Goal: Task Accomplishment & Management: Manage account settings

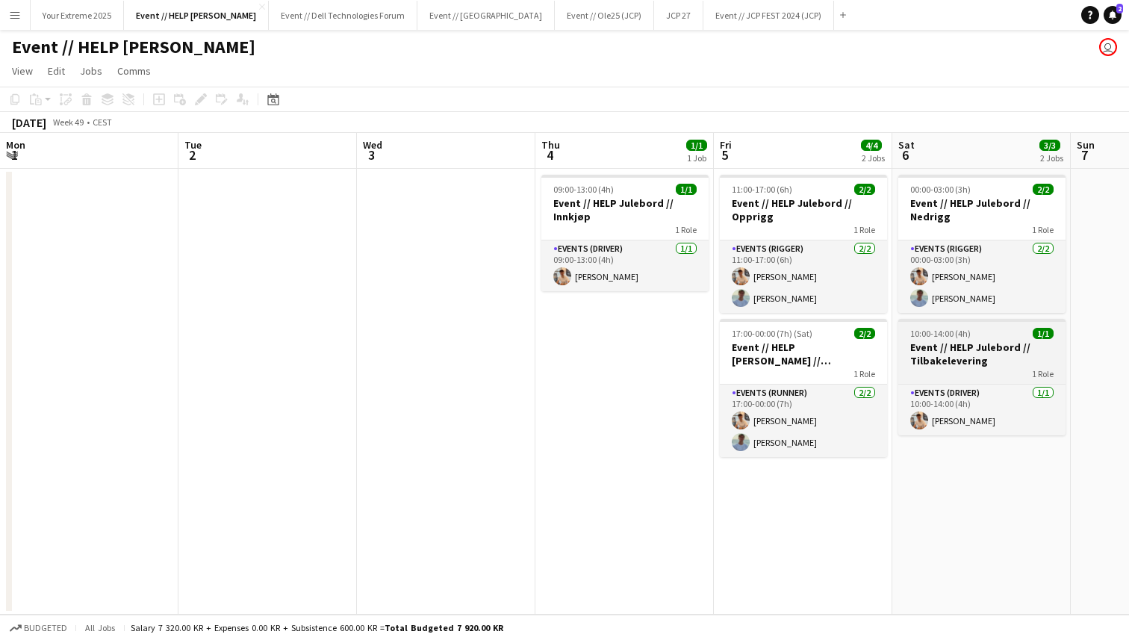
scroll to position [0, 410]
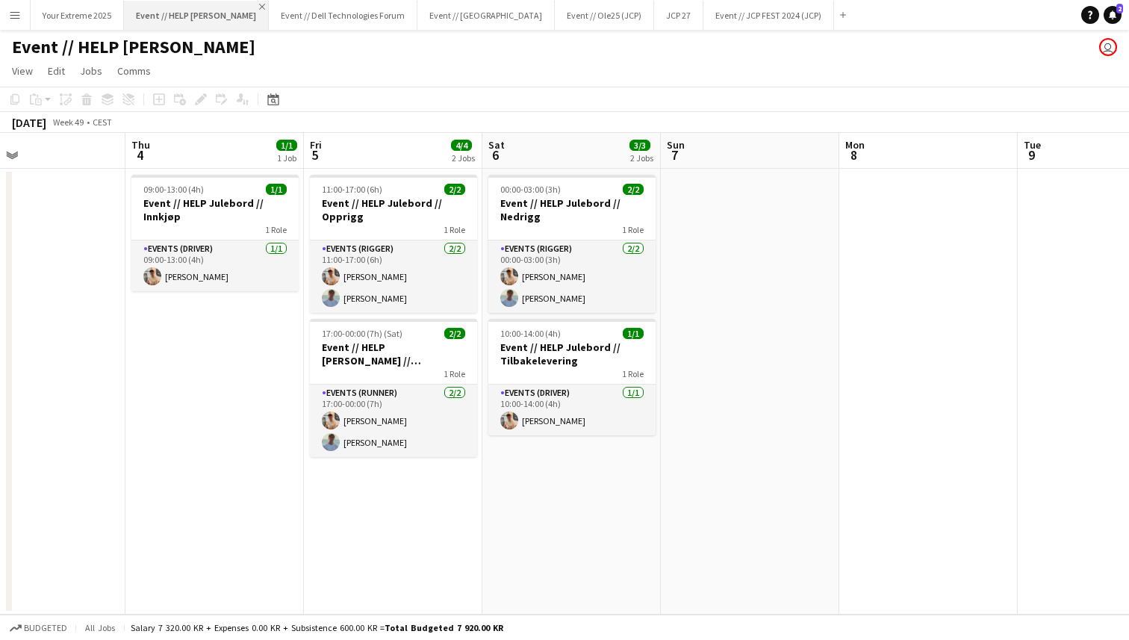
click at [259, 4] on app-icon "Close" at bounding box center [262, 7] width 6 height 6
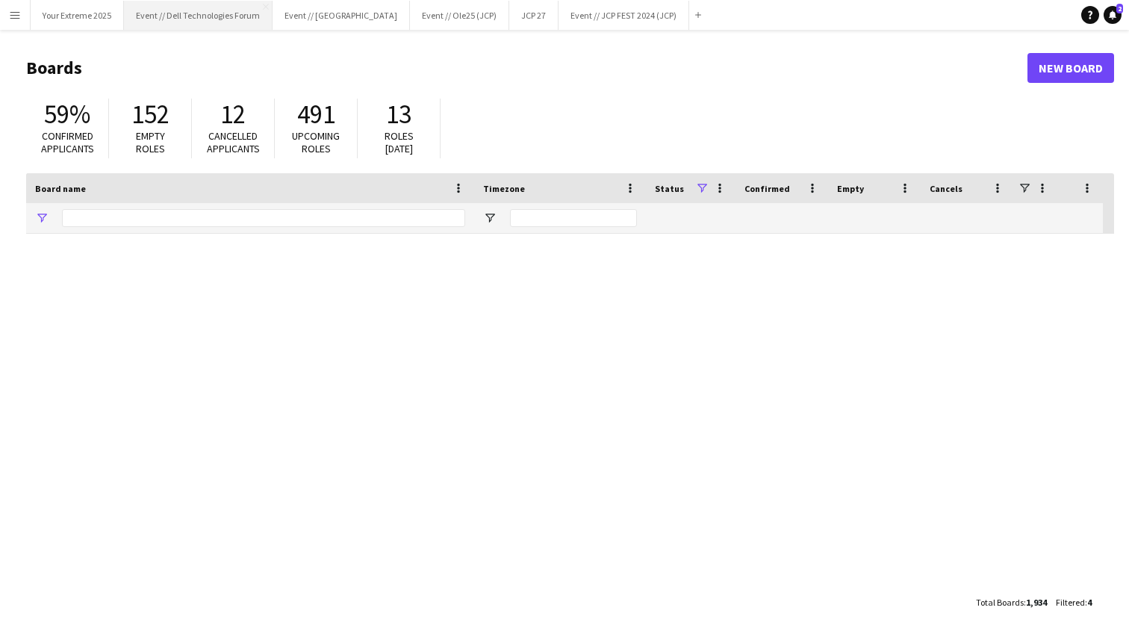
type input "****"
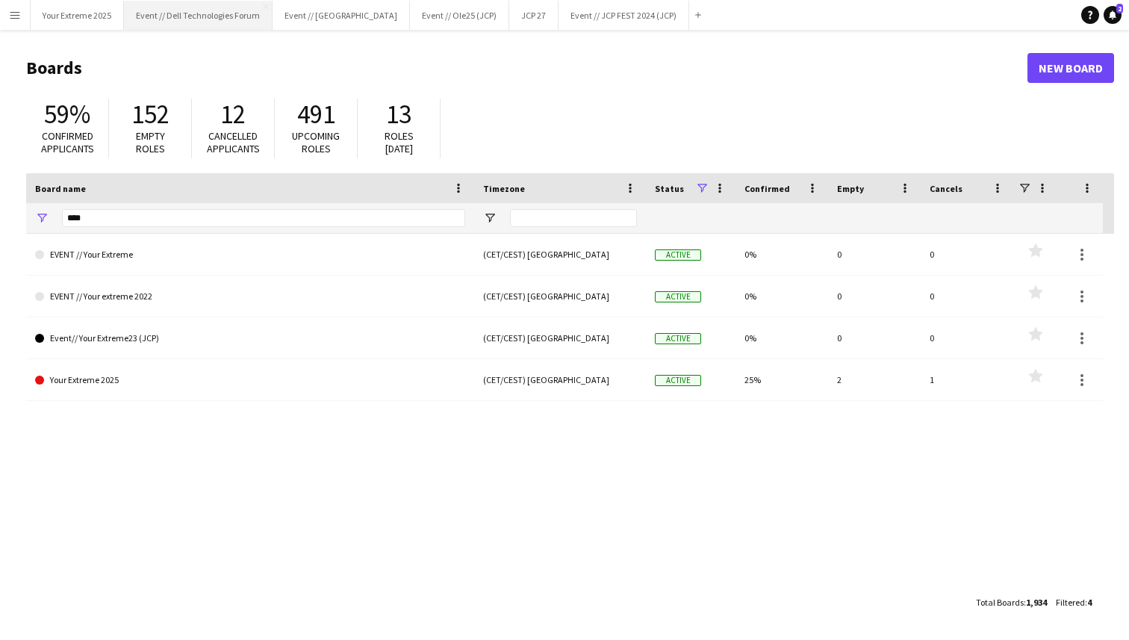
click at [214, 10] on button "Event // Dell Technologies Forum Close" at bounding box center [198, 15] width 149 height 29
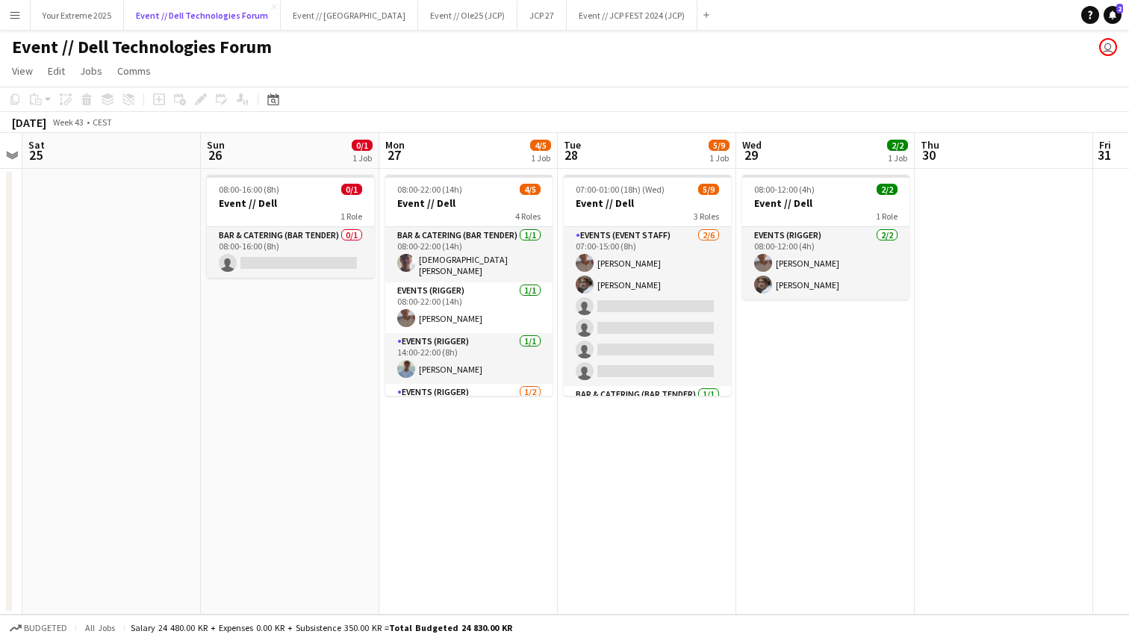
scroll to position [0, 514]
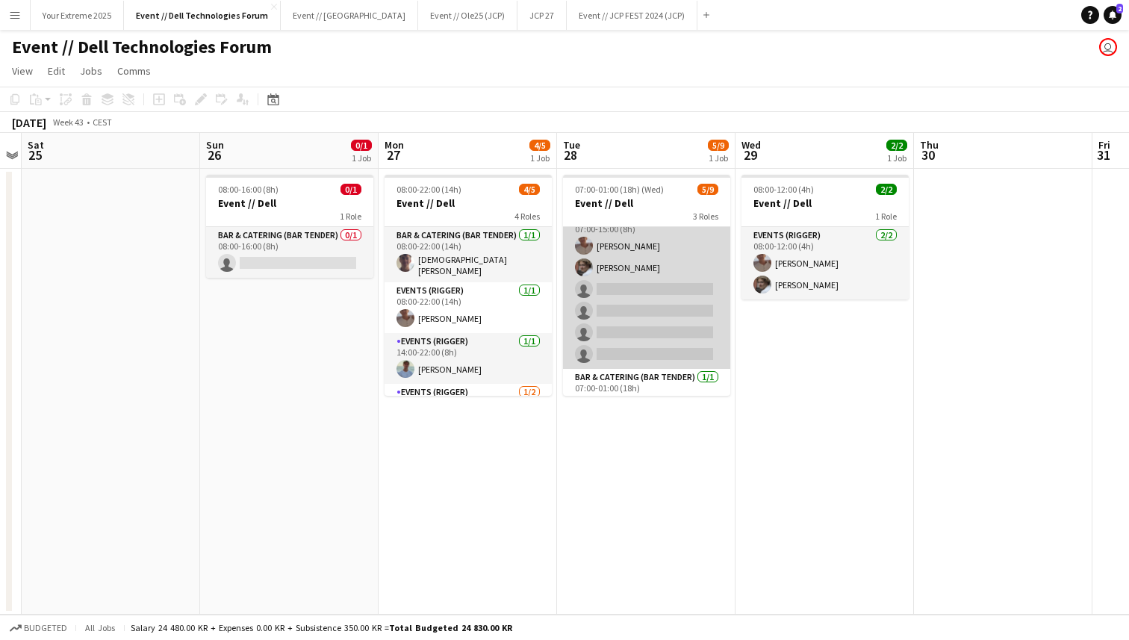
click at [650, 308] on app-card-role "Events (Event Staff) [DATE] 07:00-15:00 (8h) [PERSON_NAME] [PERSON_NAME] single…" at bounding box center [646, 289] width 167 height 159
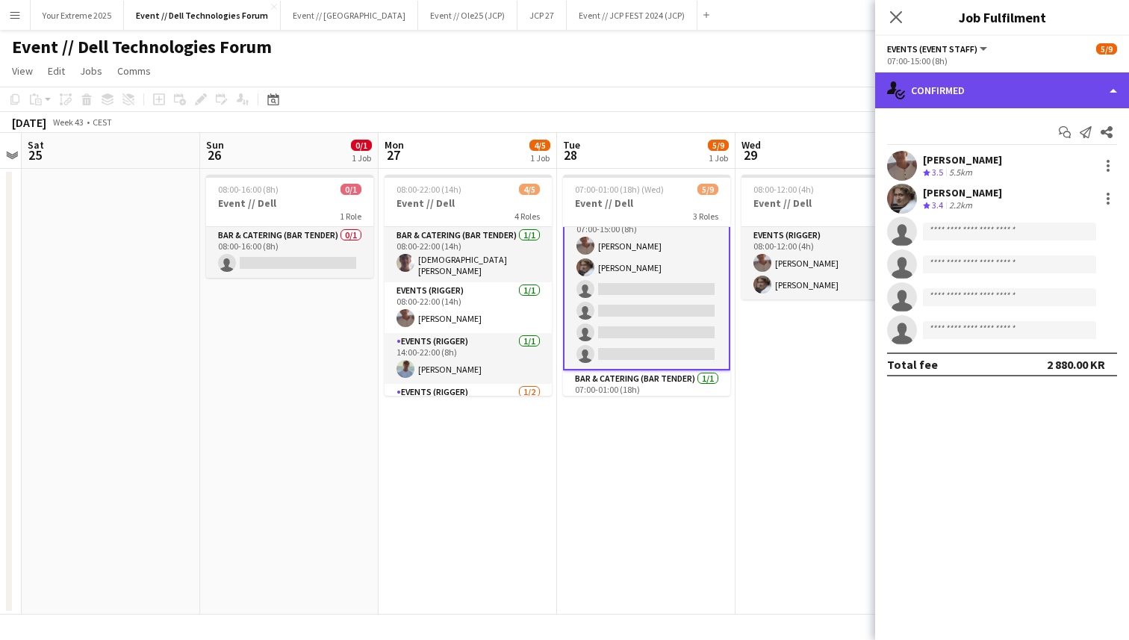
click at [1078, 89] on div "single-neutral-actions-check-2 Confirmed" at bounding box center [1002, 90] width 254 height 36
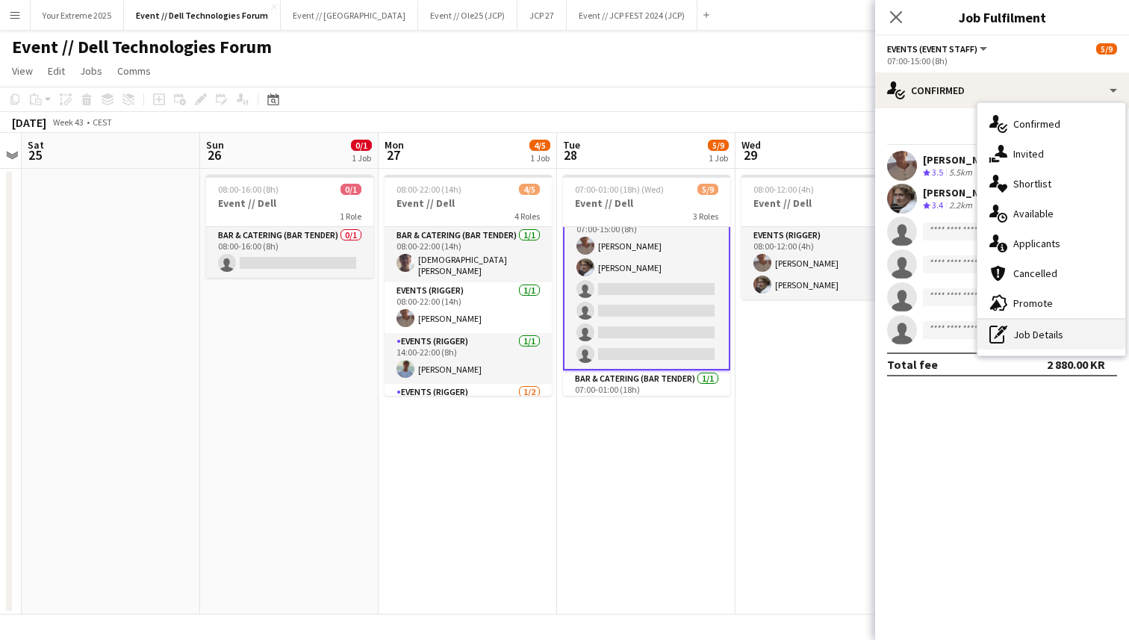
click at [1050, 332] on div "pen-write Job Details" at bounding box center [1051, 335] width 148 height 30
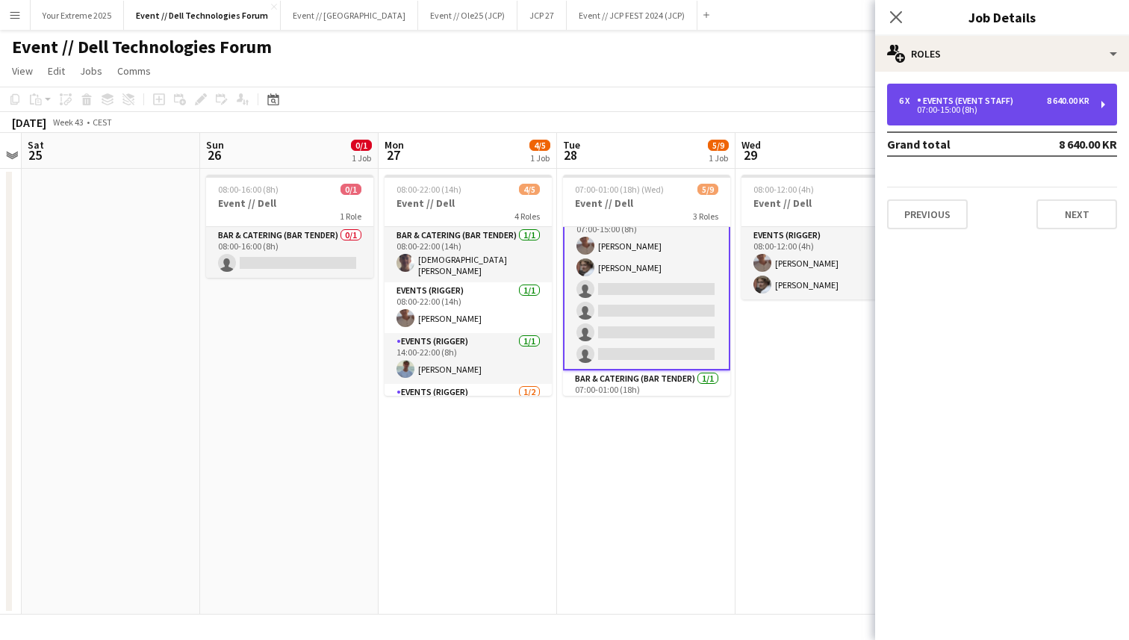
click at [1032, 108] on div "07:00-15:00 (8h)" at bounding box center [994, 109] width 190 height 7
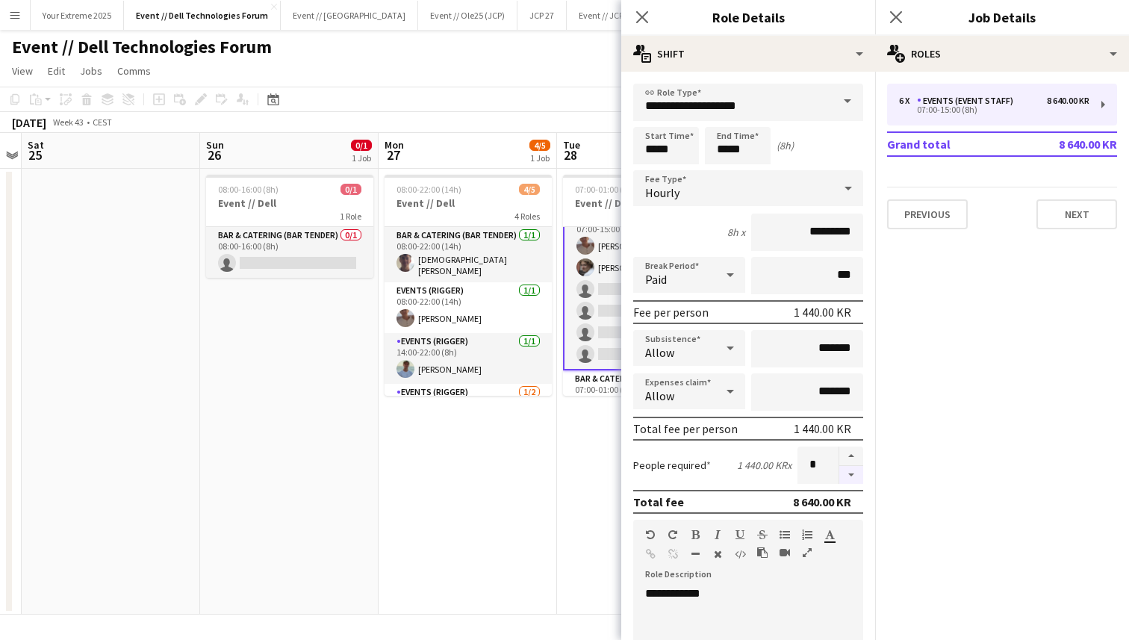
click at [846, 473] on button "button" at bounding box center [851, 475] width 24 height 19
type input "*"
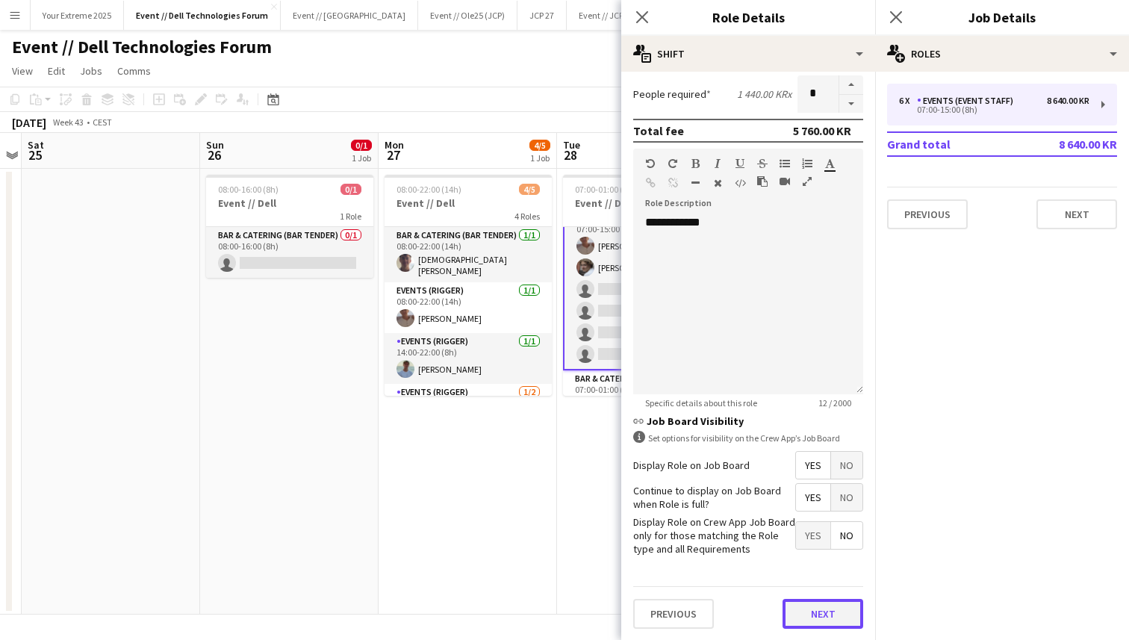
click at [821, 614] on button "Next" at bounding box center [823, 614] width 81 height 30
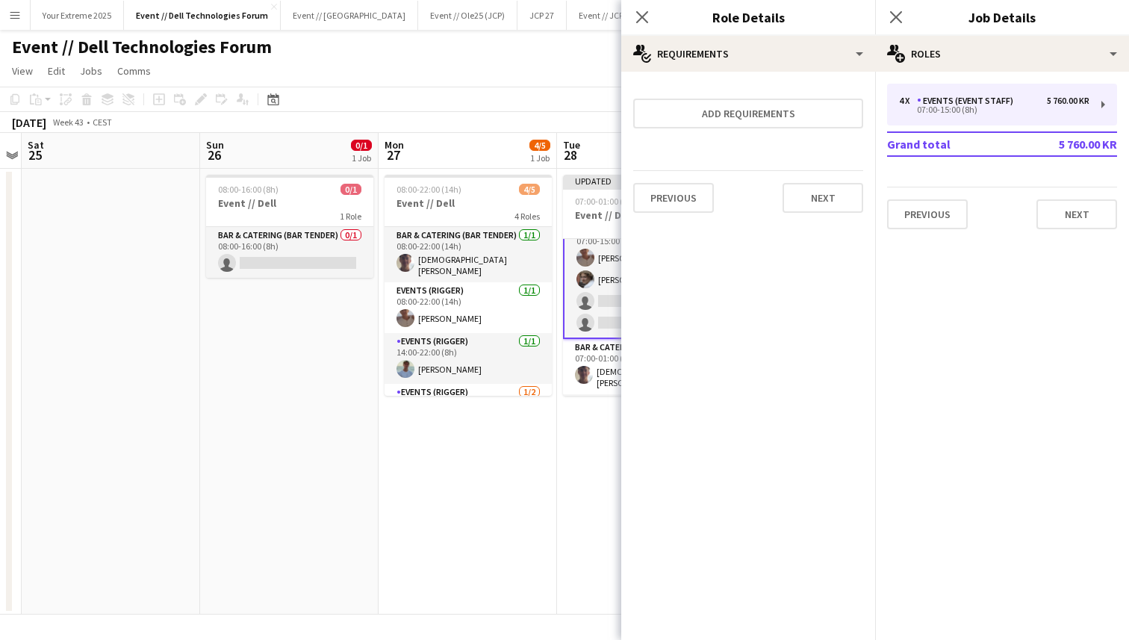
scroll to position [0, 0]
click at [817, 202] on button "Next" at bounding box center [823, 198] width 81 height 30
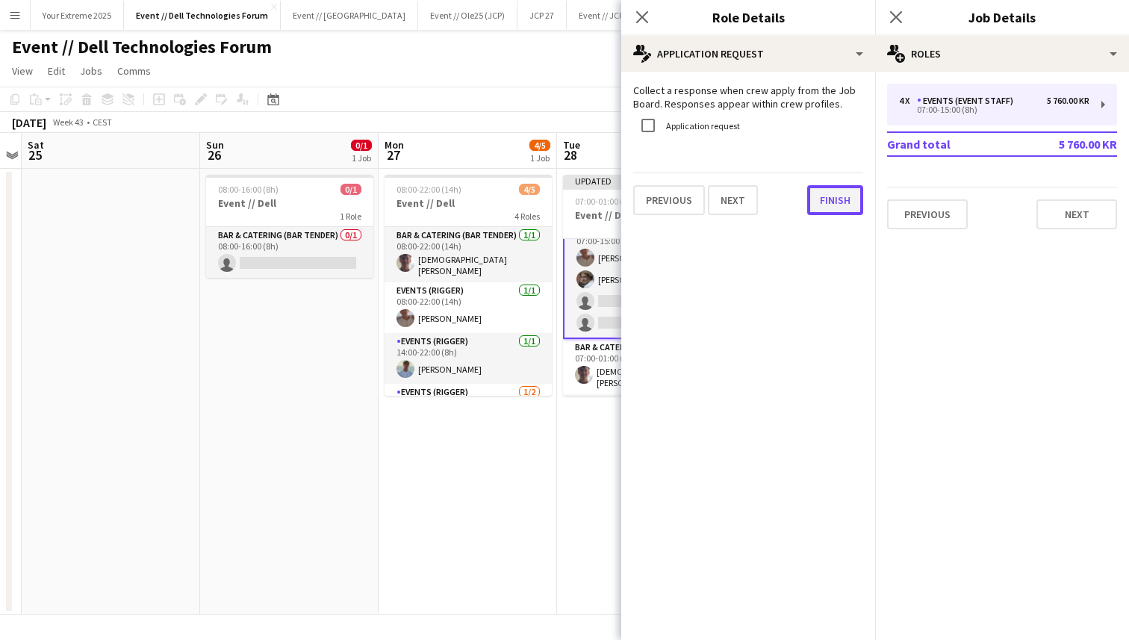
click at [830, 202] on button "Finish" at bounding box center [835, 200] width 56 height 30
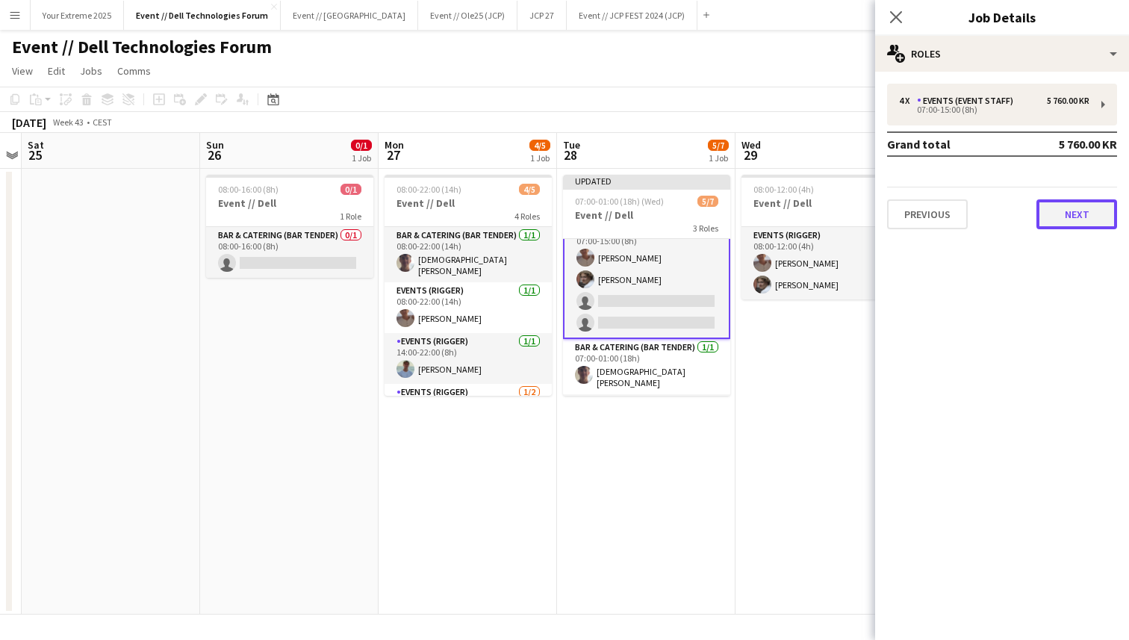
click at [1065, 212] on button "Next" at bounding box center [1076, 214] width 81 height 30
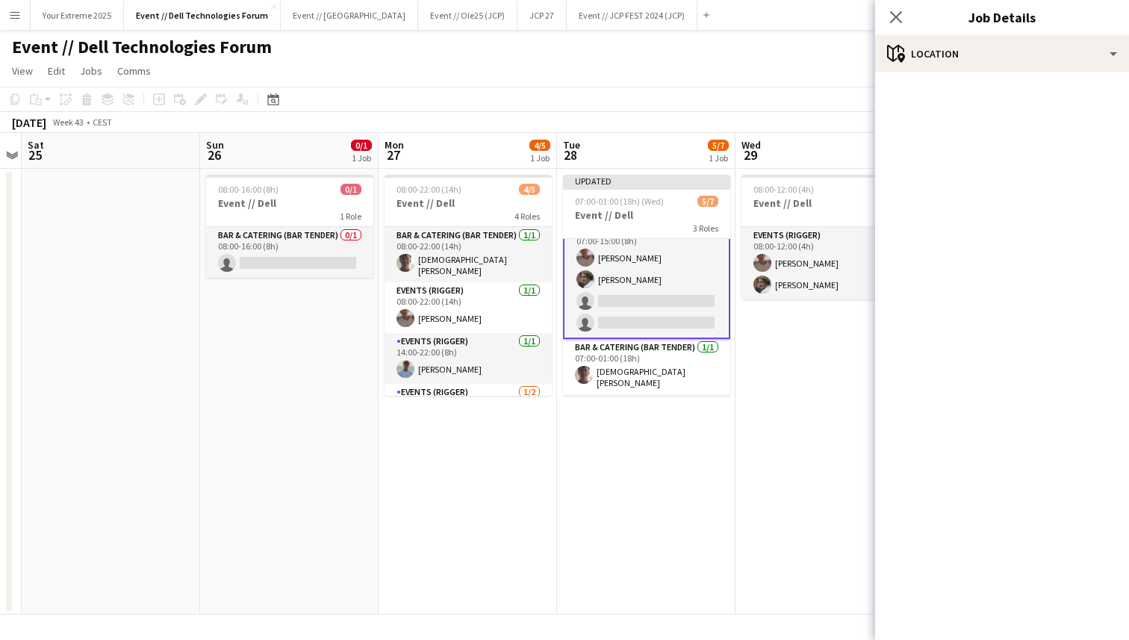
click at [747, 465] on app-date-cell "08:00-12:00 (4h) 2/2 Event // Dell 1 Role Events (Rigger) [DATE] 08:00-12:00 (4…" at bounding box center [825, 392] width 178 height 446
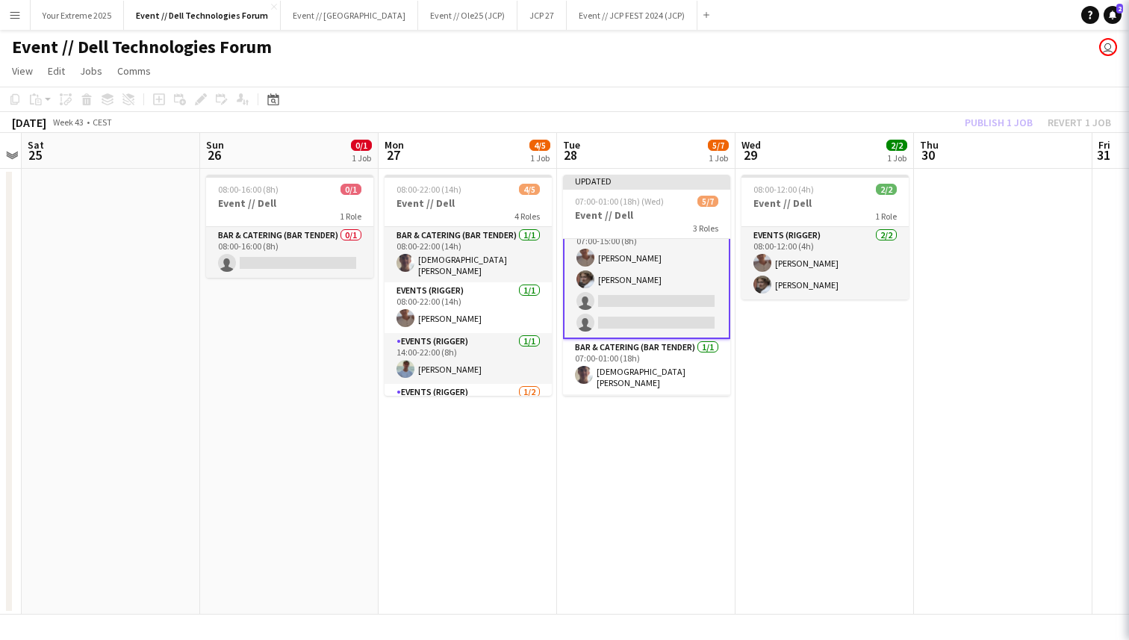
scroll to position [17, 0]
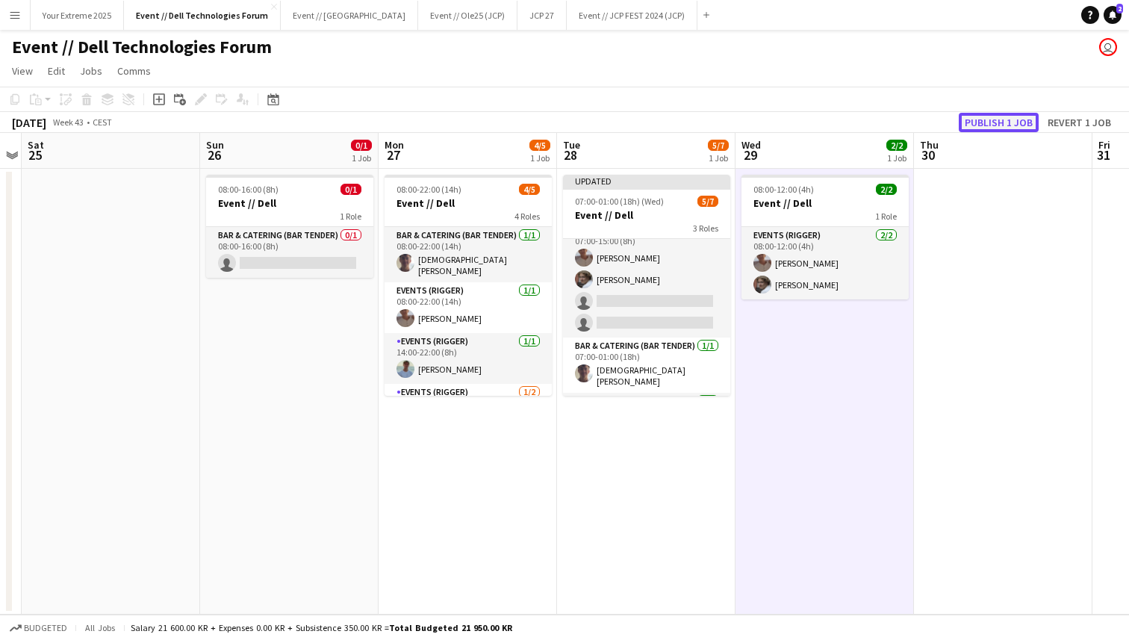
click at [997, 125] on button "Publish 1 job" at bounding box center [999, 122] width 80 height 19
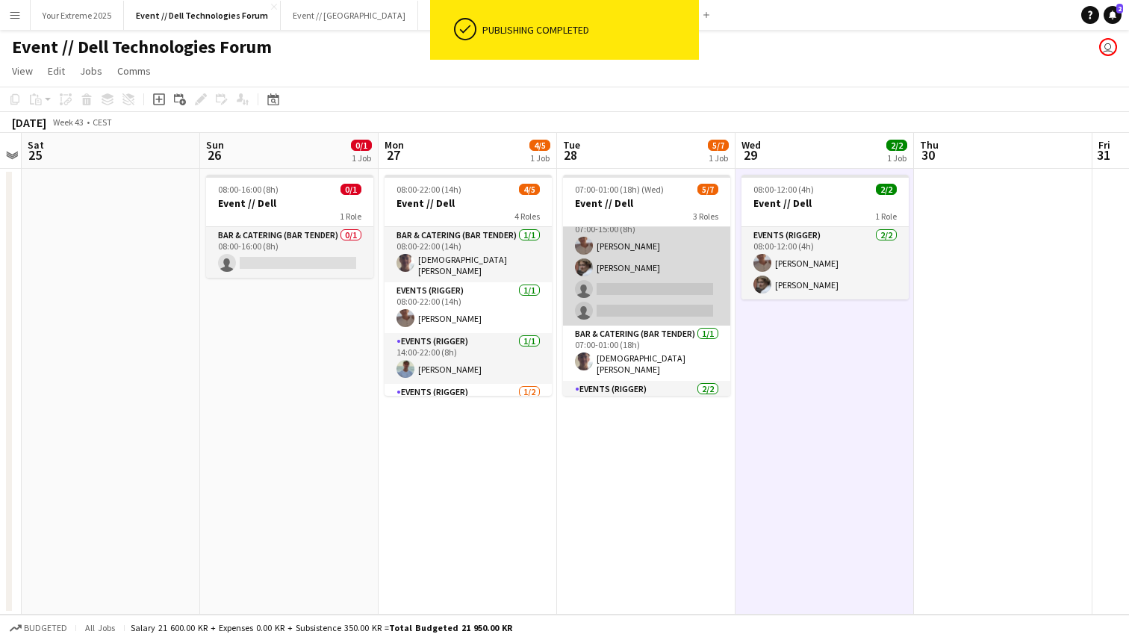
scroll to position [0, 0]
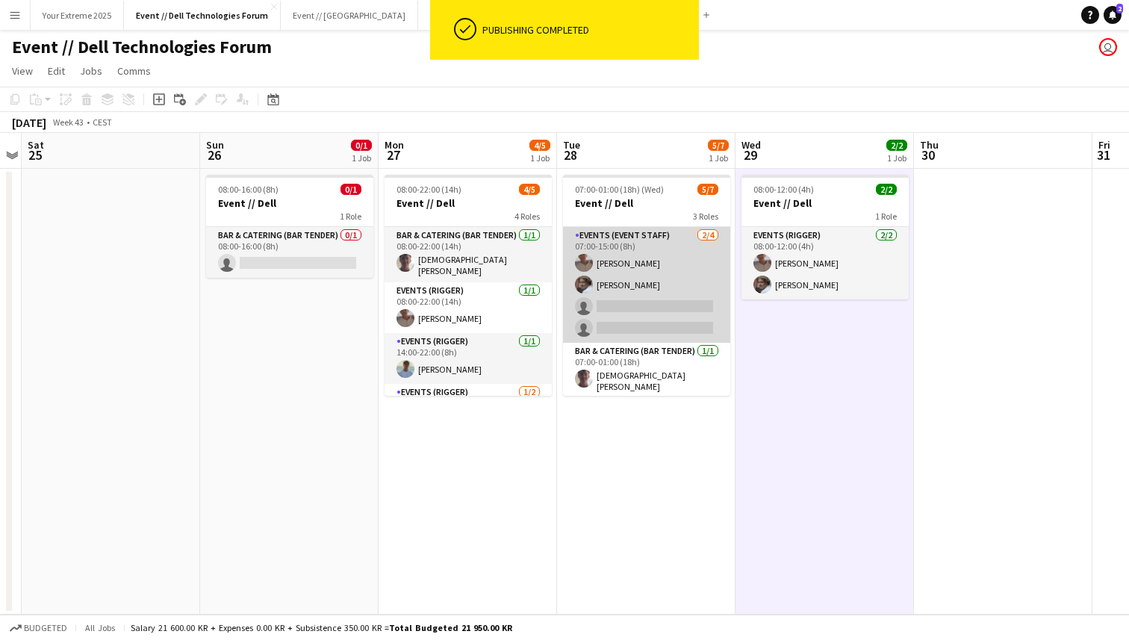
click at [652, 311] on app-card-role "Events (Event Staff) [DATE] 07:00-15:00 (8h) [PERSON_NAME] [PERSON_NAME] single…" at bounding box center [646, 285] width 167 height 116
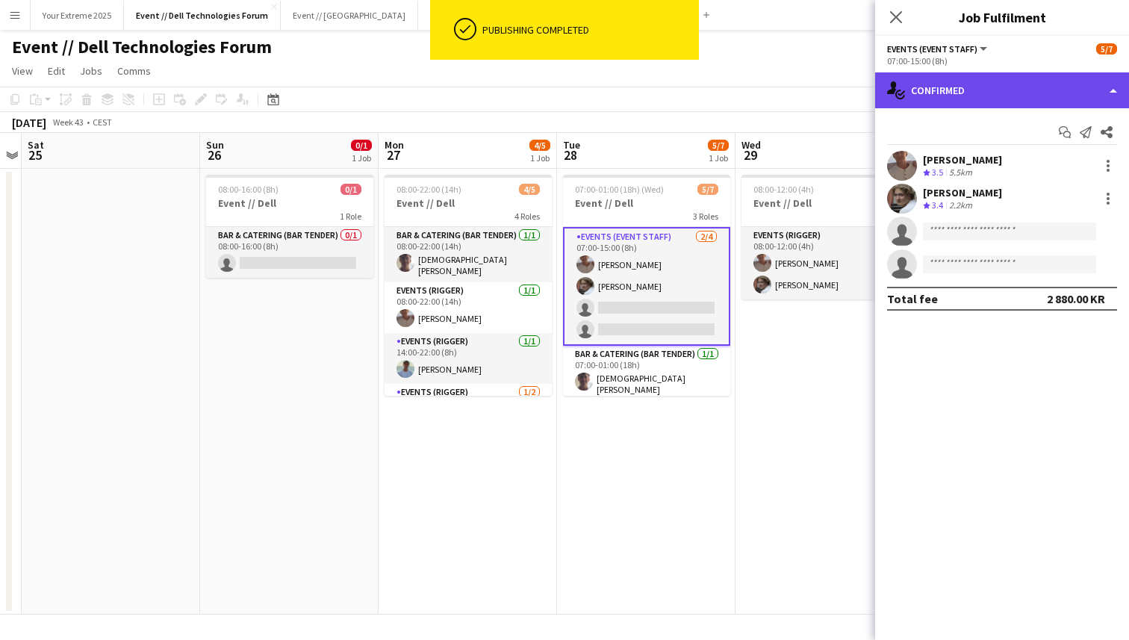
click at [1027, 96] on div "single-neutral-actions-check-2 Confirmed" at bounding box center [1002, 90] width 254 height 36
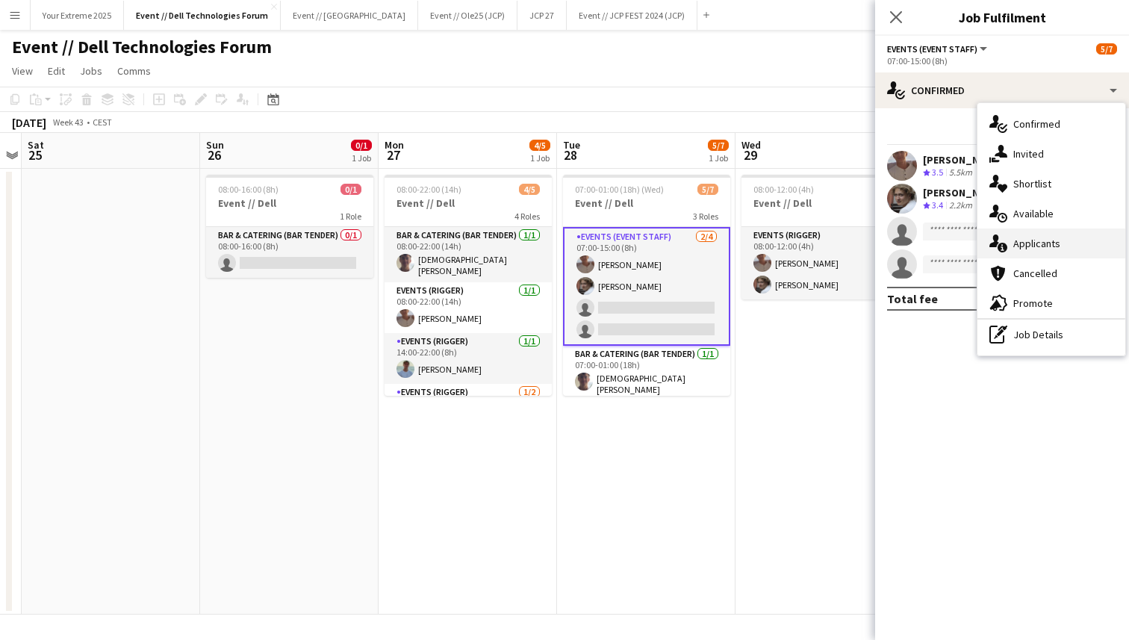
click at [1039, 243] on span "Applicants" at bounding box center [1036, 243] width 47 height 13
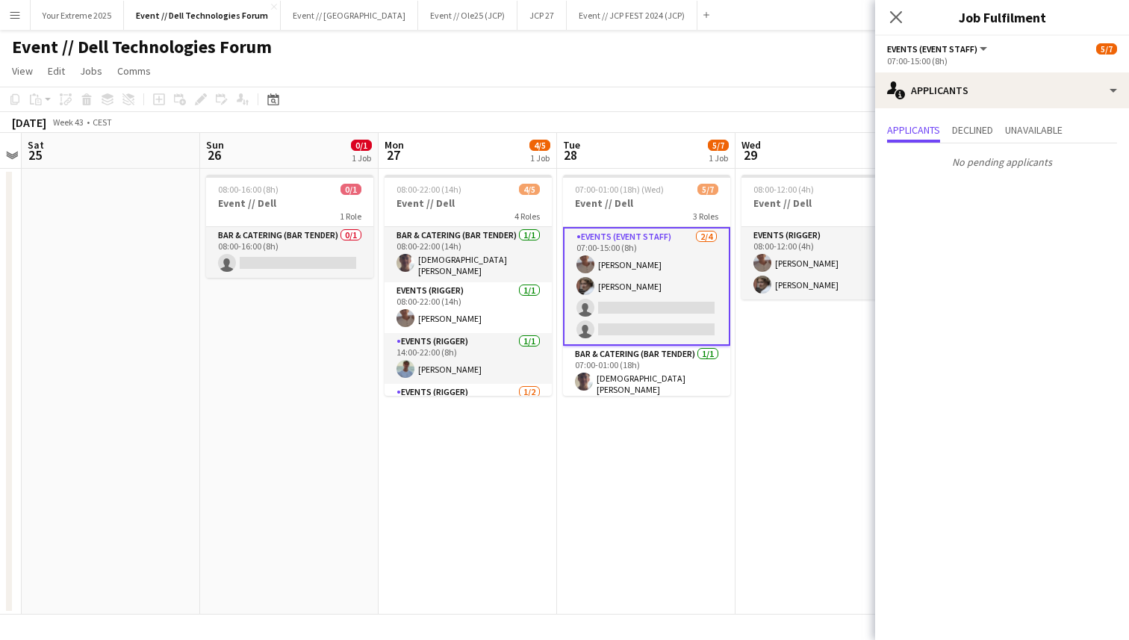
scroll to position [0, 514]
click at [853, 433] on app-date-cell "08:00-12:00 (4h) 2/2 Event // Dell 1 Role Events (Rigger) [DATE] 08:00-12:00 (4…" at bounding box center [824, 392] width 178 height 446
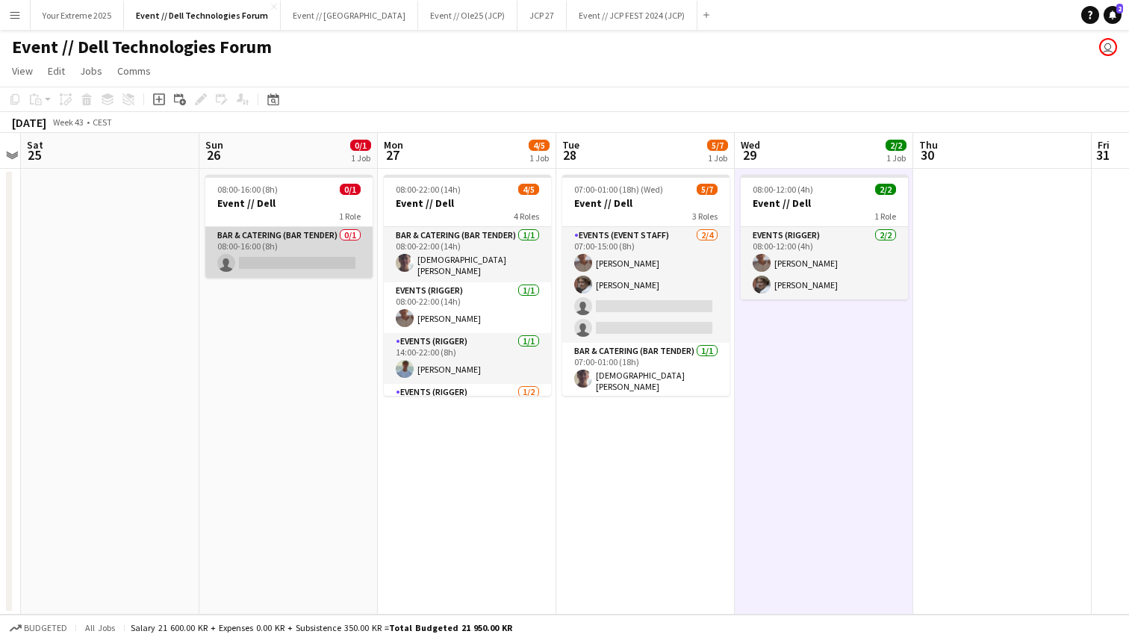
click at [290, 259] on app-card-role "Bar & Catering (Bar Tender) 0/1 08:00-16:00 (8h) single-neutral-actions" at bounding box center [288, 252] width 167 height 51
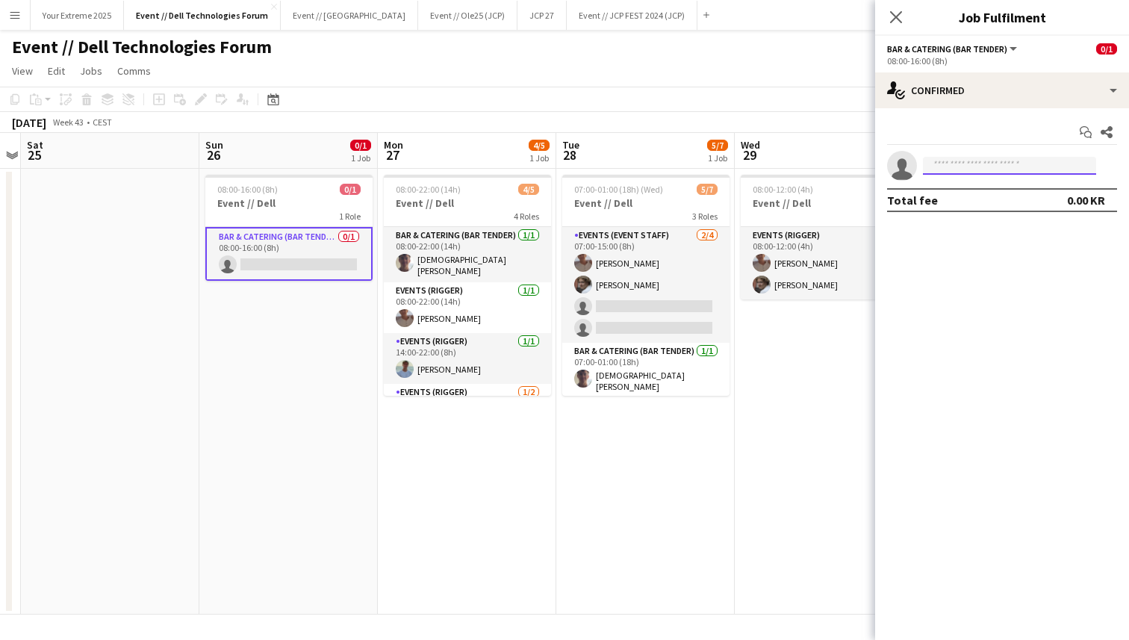
click at [986, 163] on input at bounding box center [1009, 166] width 173 height 18
type input "*****"
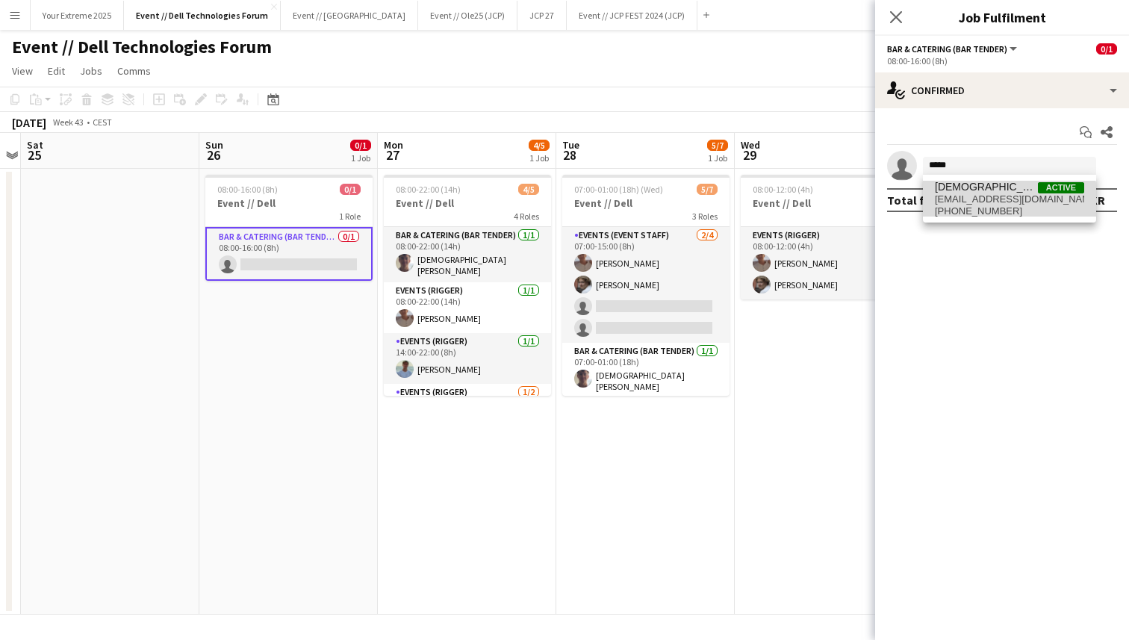
click at [984, 211] on span "[PHONE_NUMBER]" at bounding box center [1009, 211] width 149 height 12
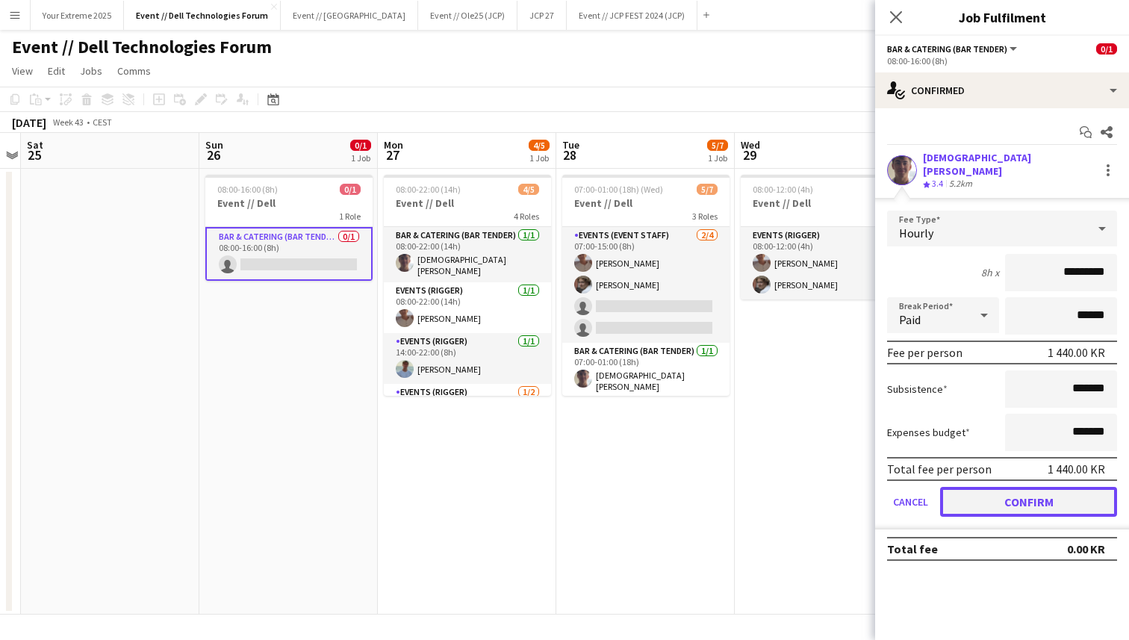
click at [1029, 494] on button "Confirm" at bounding box center [1028, 502] width 177 height 30
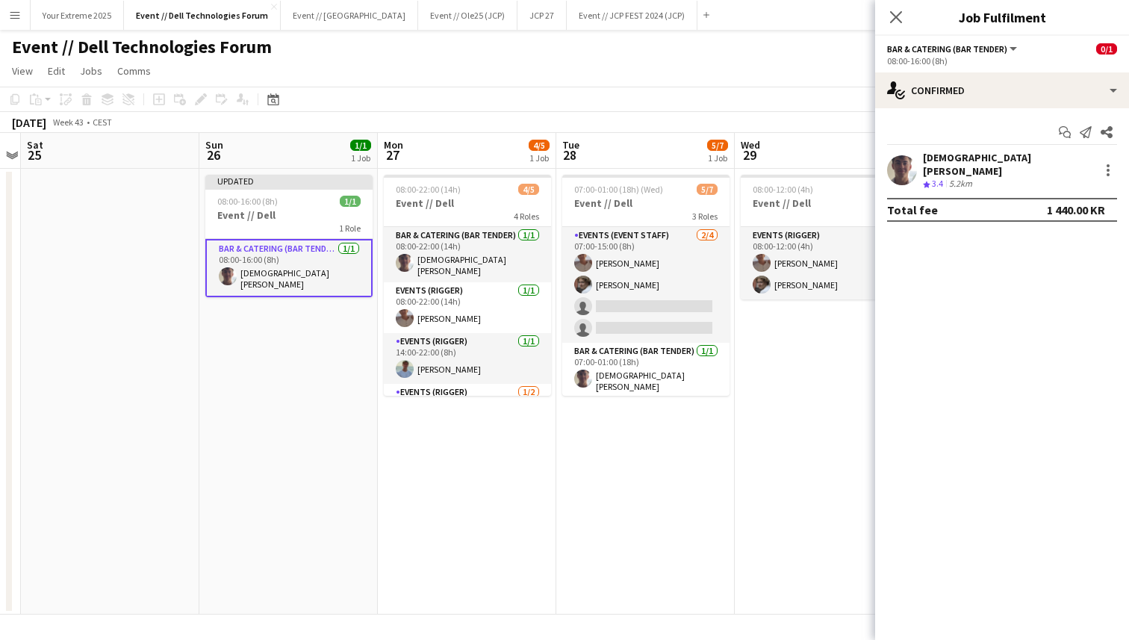
click at [774, 508] on app-date-cell "08:00-12:00 (4h) 2/2 Event // Dell 1 Role Events (Rigger) [DATE] 08:00-12:00 (4…" at bounding box center [824, 392] width 178 height 446
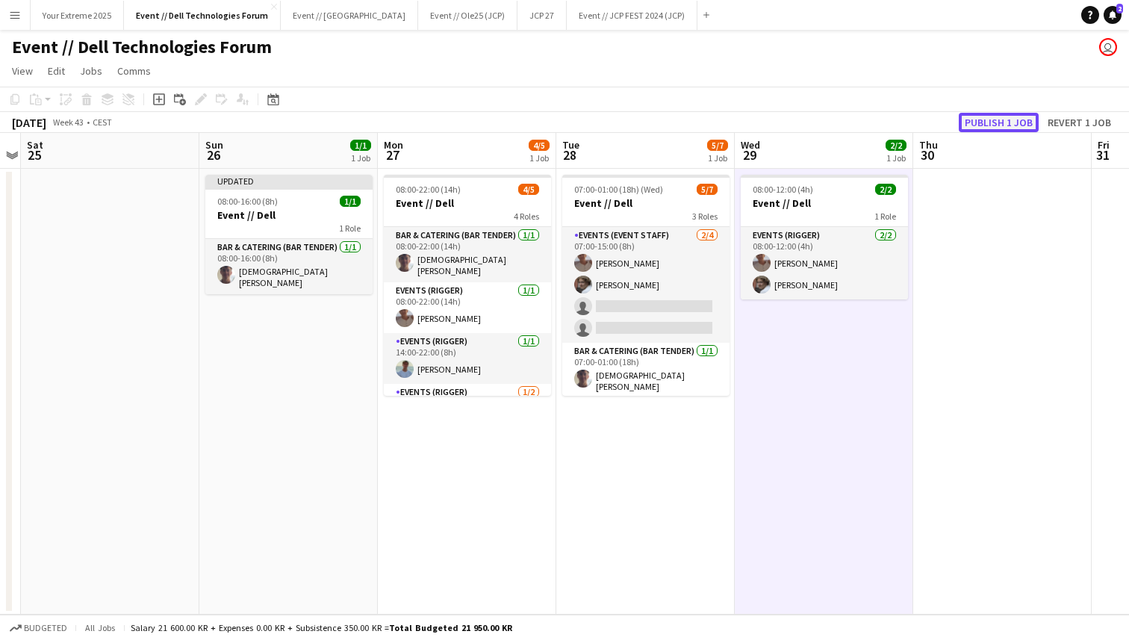
click at [999, 117] on button "Publish 1 job" at bounding box center [999, 122] width 80 height 19
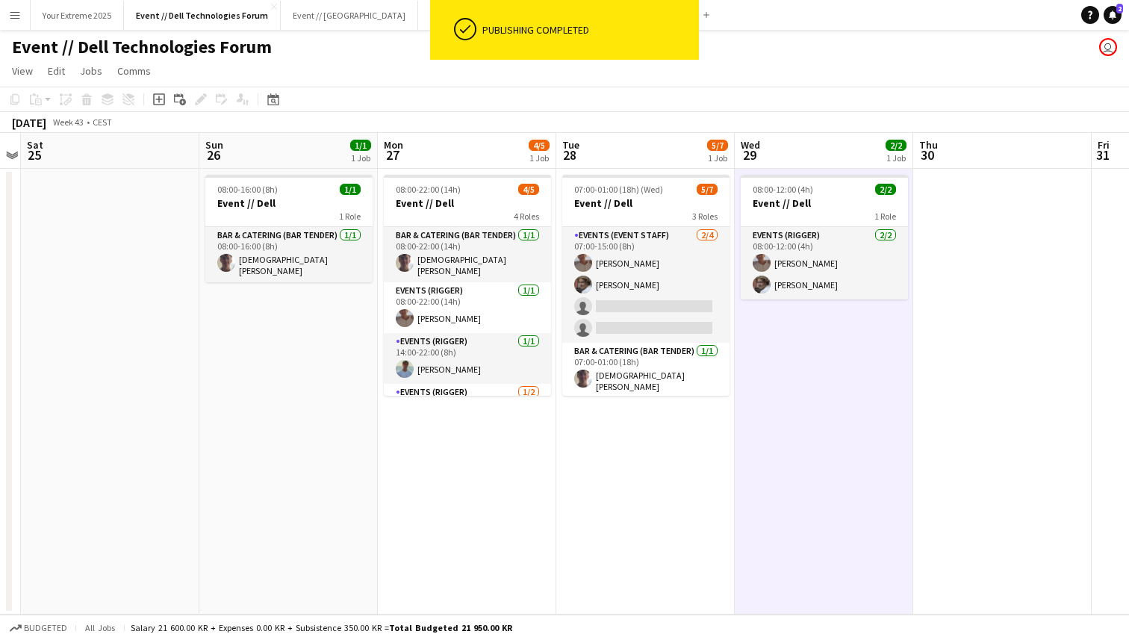
click at [1016, 299] on app-date-cell at bounding box center [1002, 392] width 178 height 446
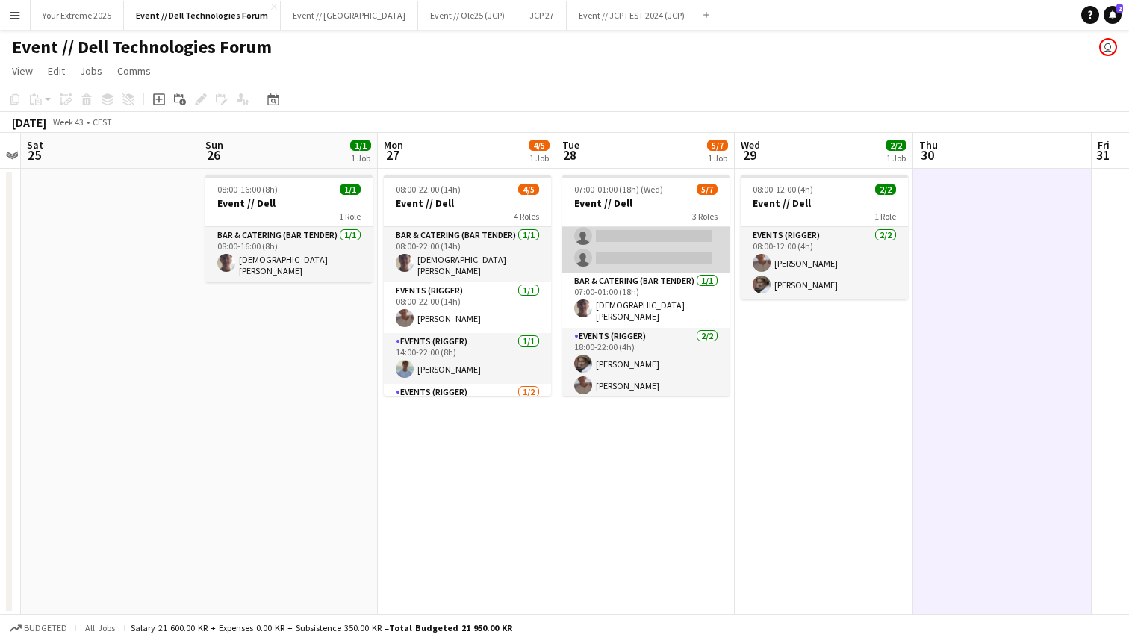
scroll to position [0, 0]
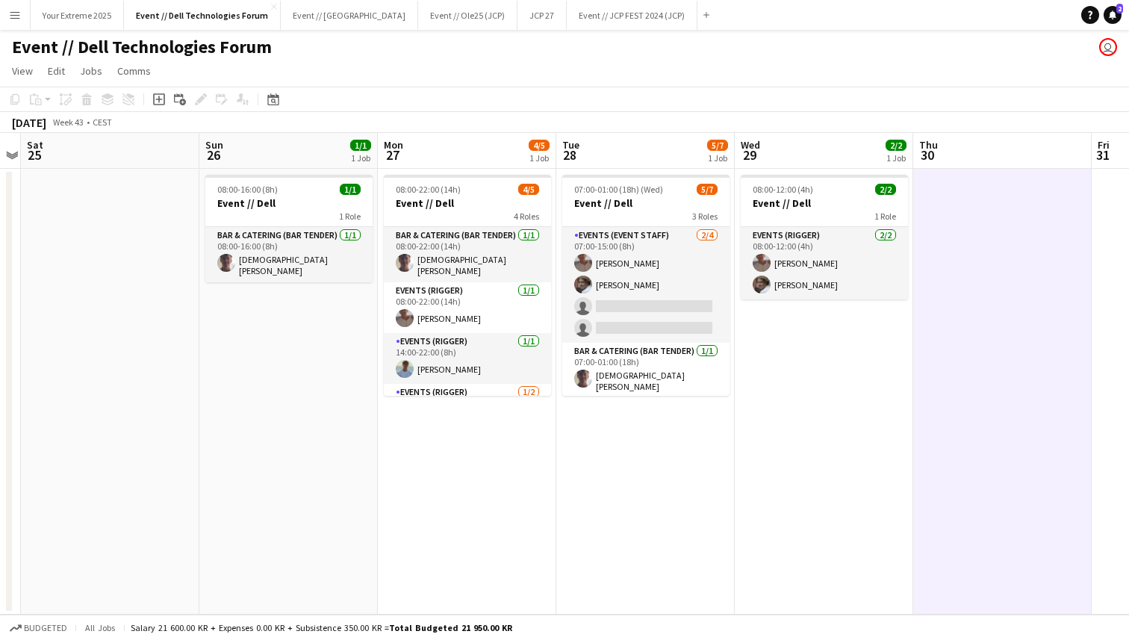
click at [144, 343] on app-date-cell at bounding box center [110, 392] width 178 height 446
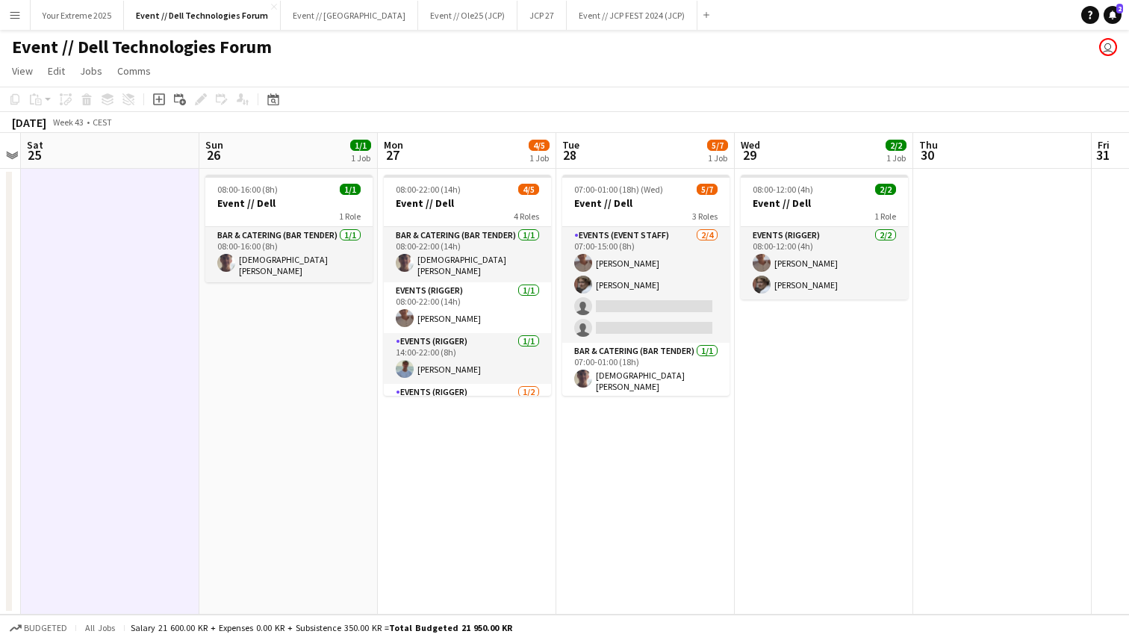
click at [384, 69] on app-page-menu "View Day view expanded Day view collapsed Month view Date picker Jump to [DATE]…" at bounding box center [564, 72] width 1129 height 28
